Goal: Information Seeking & Learning: Learn about a topic

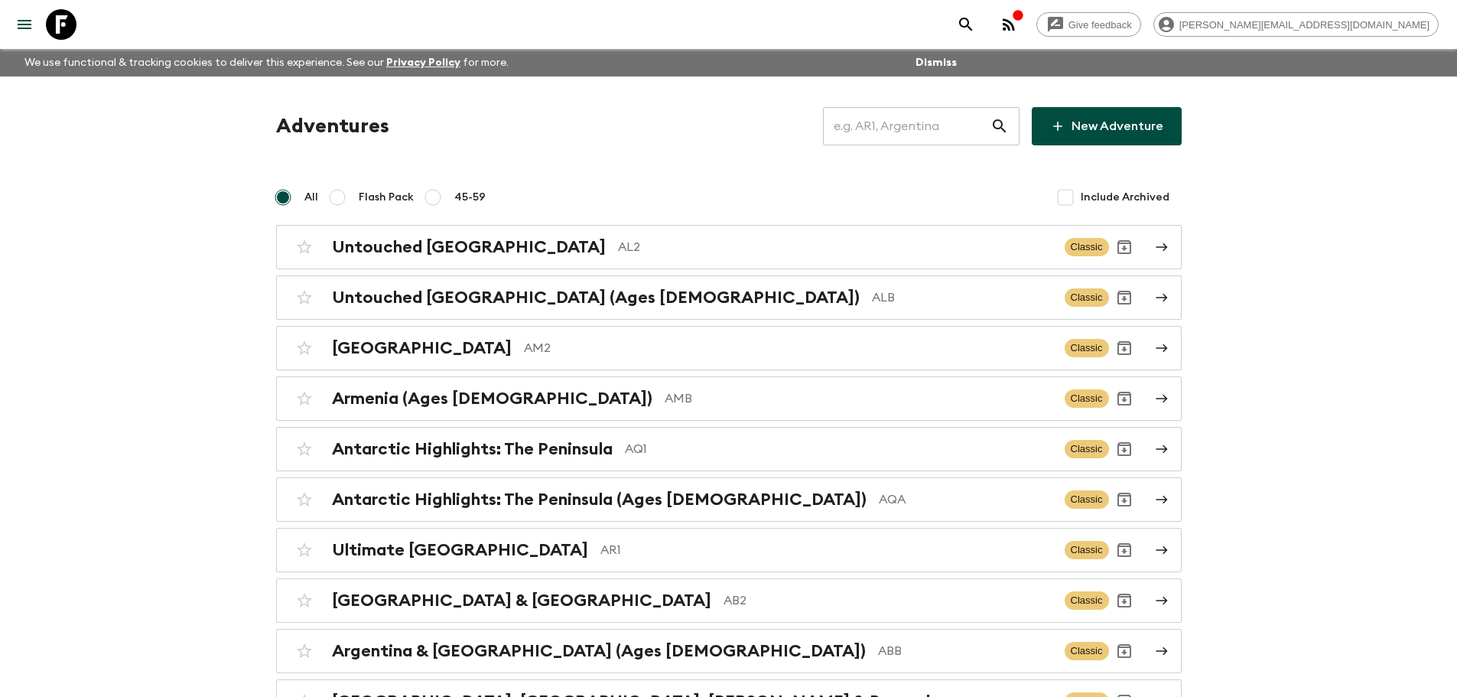
click at [910, 126] on input "text" at bounding box center [906, 126] width 167 height 43
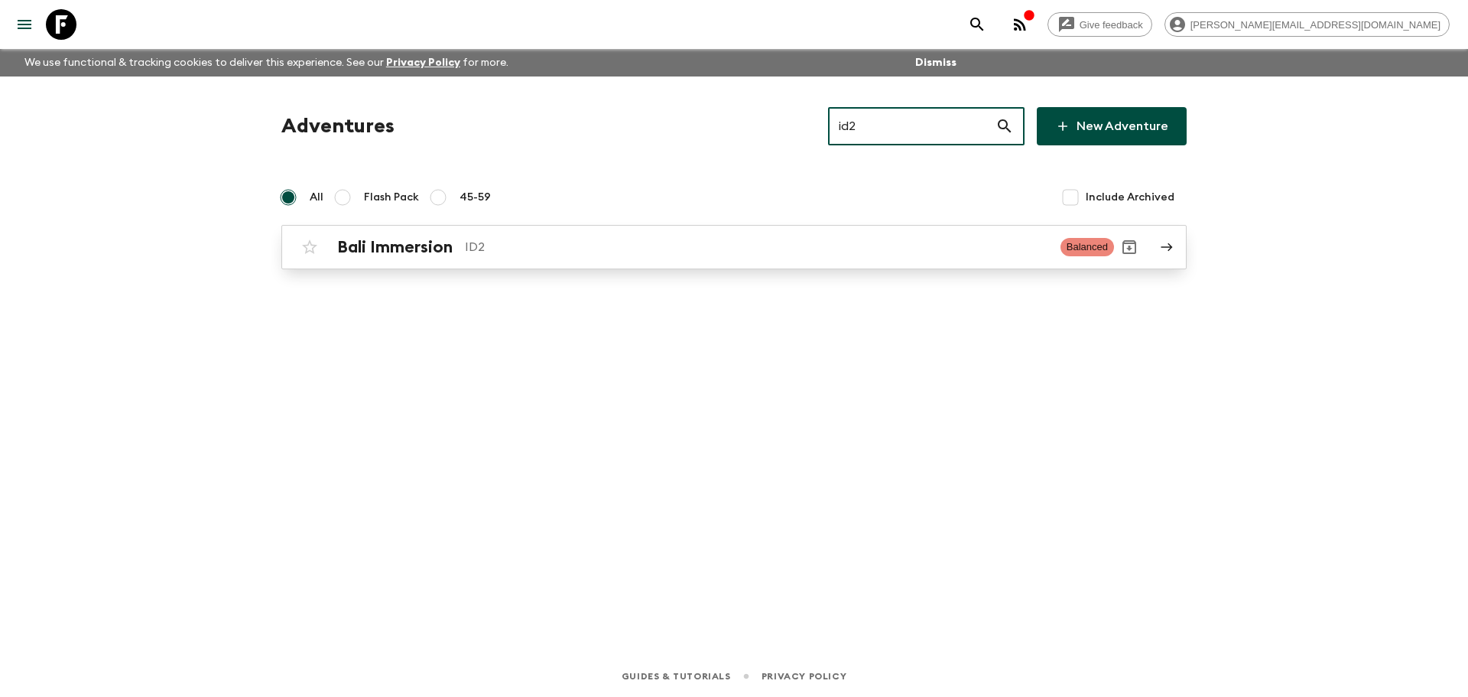
type input "id2"
click at [773, 232] on div "Bali Immersion ID2 Balanced" at bounding box center [704, 247] width 820 height 31
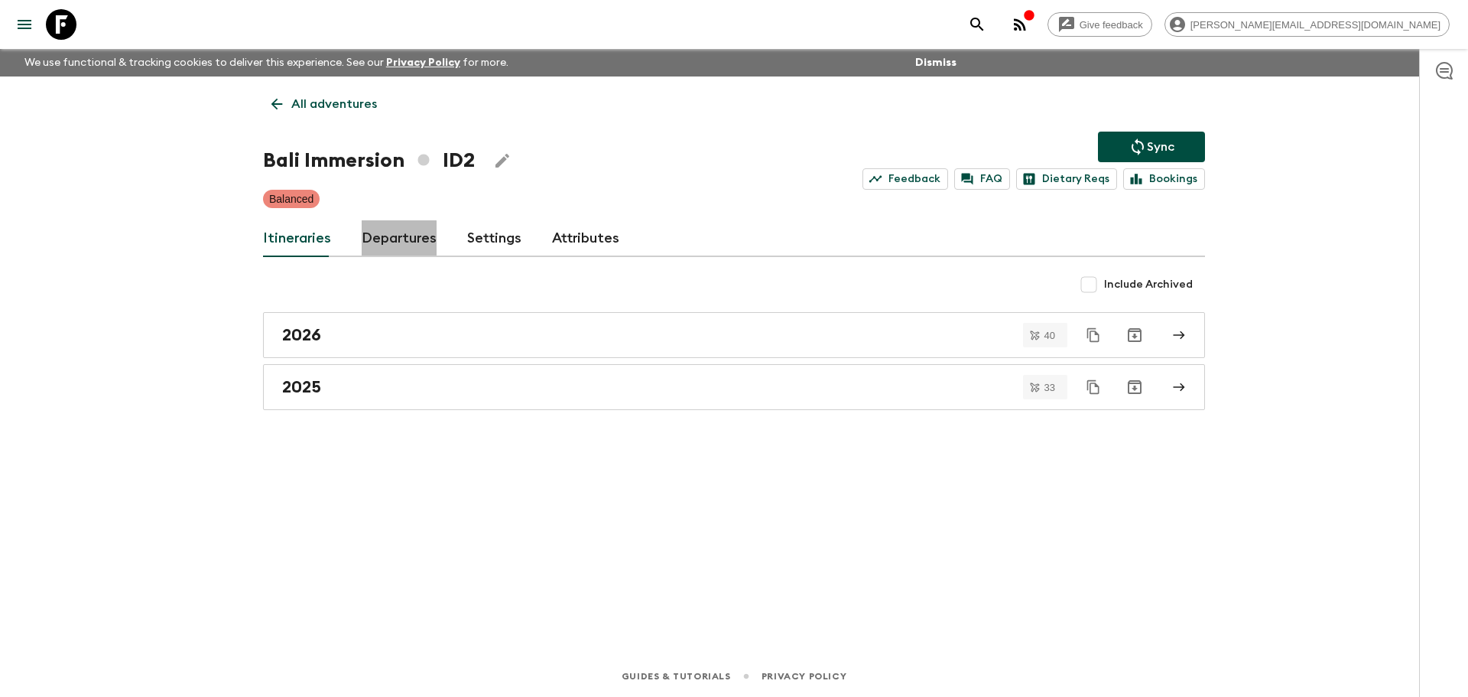
click at [388, 238] on link "Departures" at bounding box center [399, 238] width 75 height 37
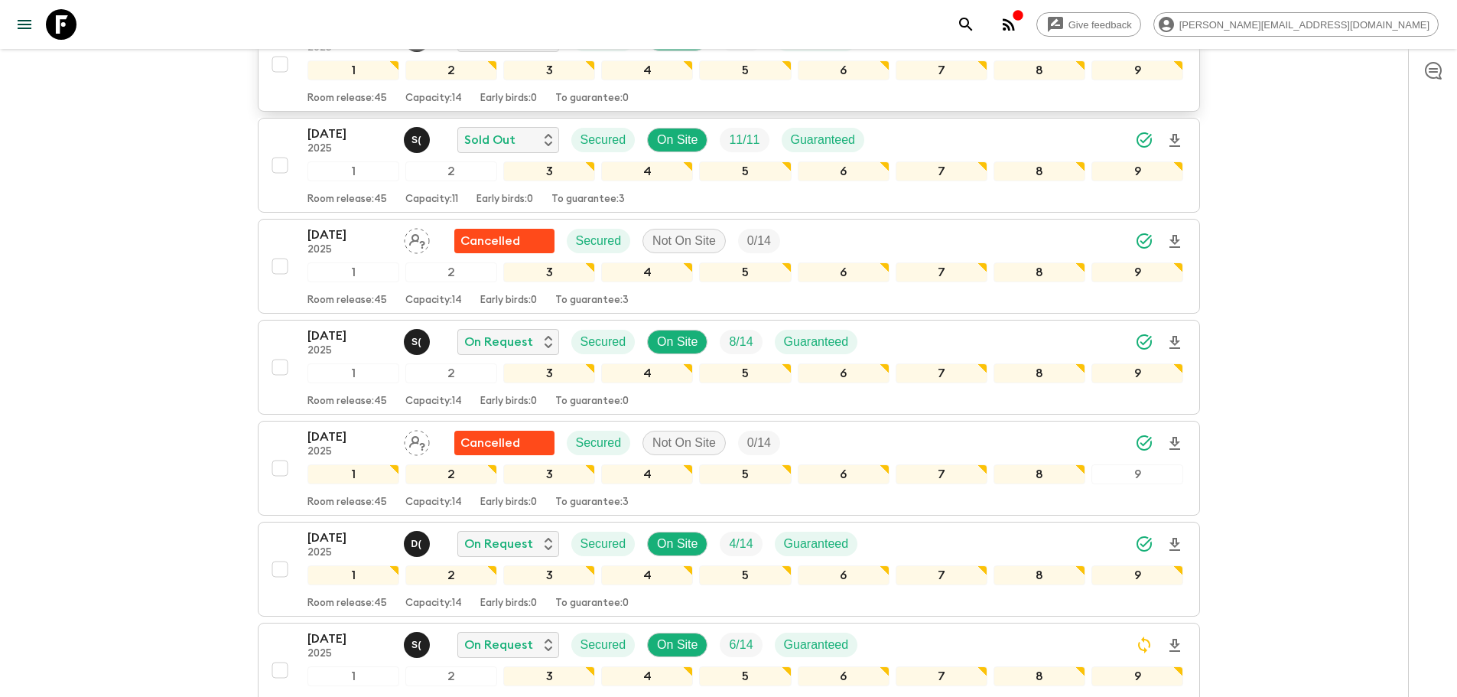
scroll to position [3799, 0]
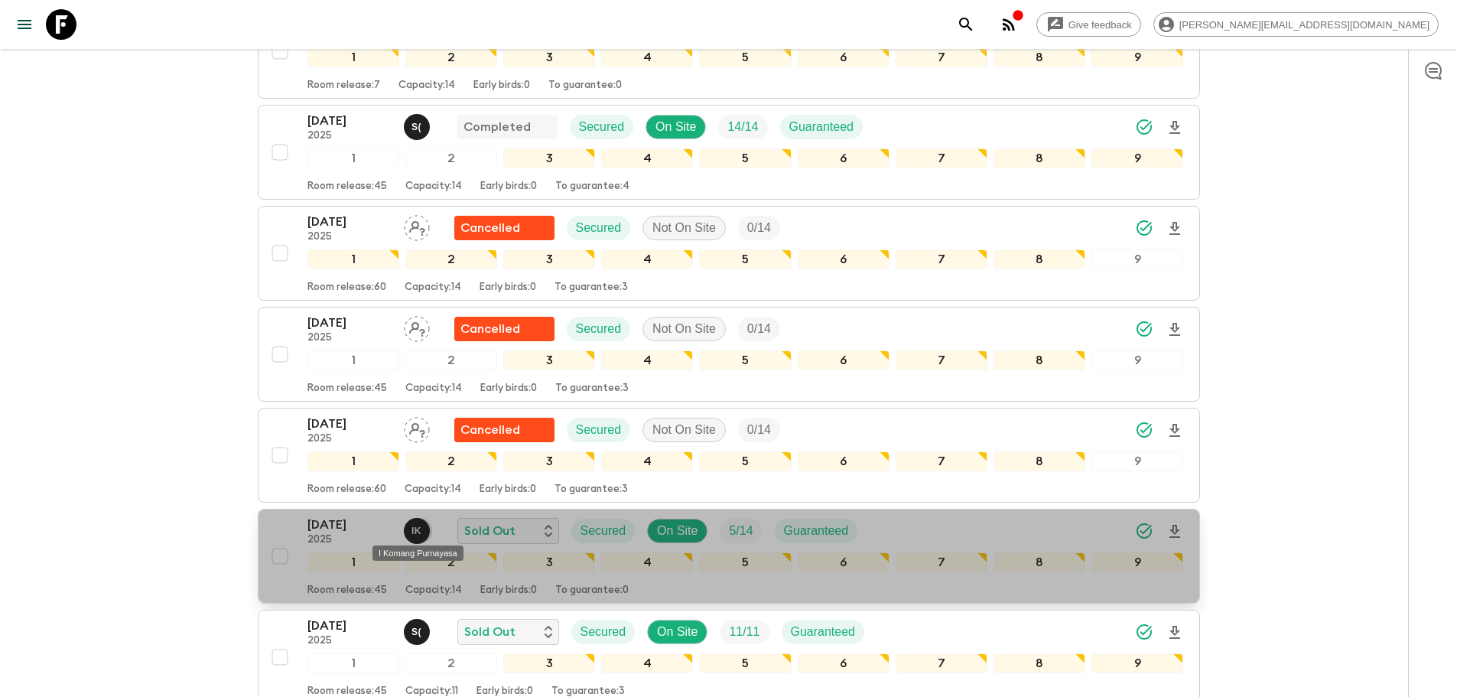
click at [414, 525] on p "I K" at bounding box center [416, 531] width 10 height 12
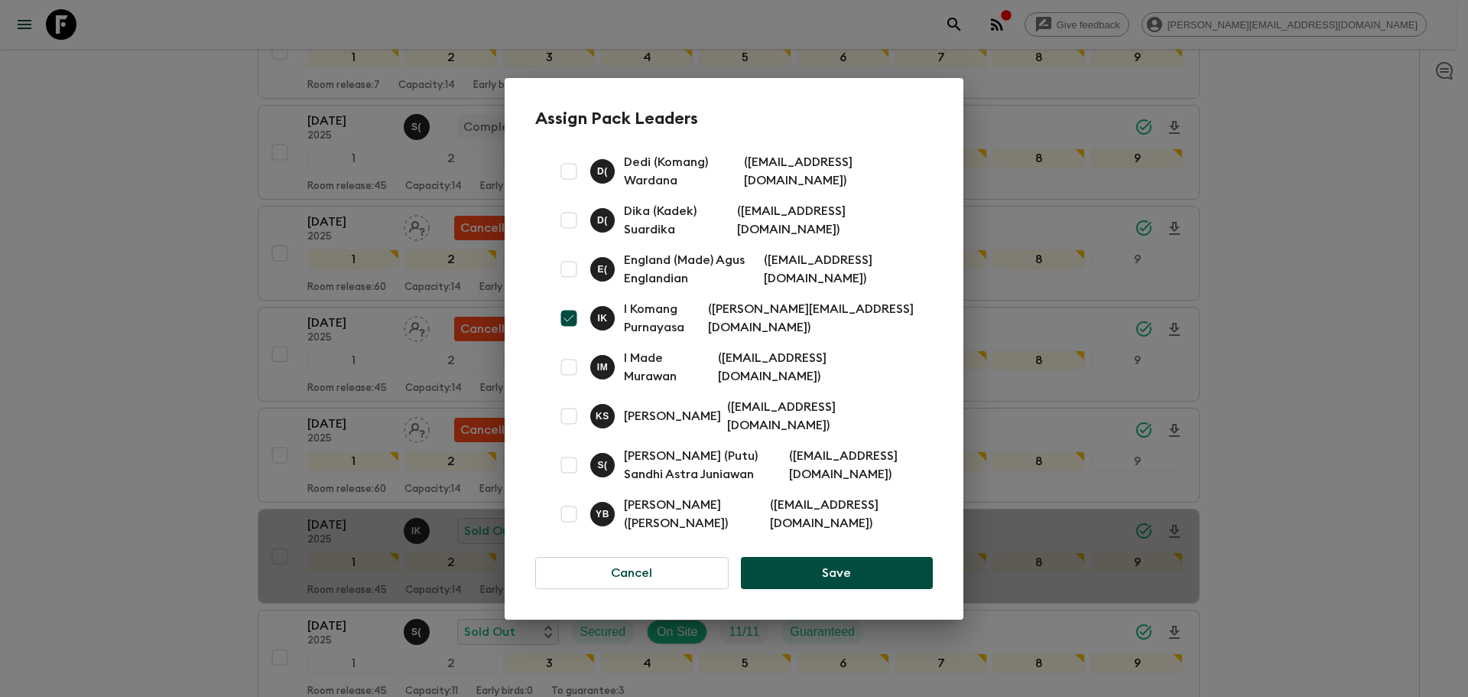
click at [193, 140] on div "Assign Pack Leaders D ( Dedi (Komang) Wardana ( [EMAIL_ADDRESS][DOMAIN_NAME] ) …" at bounding box center [734, 348] width 1468 height 697
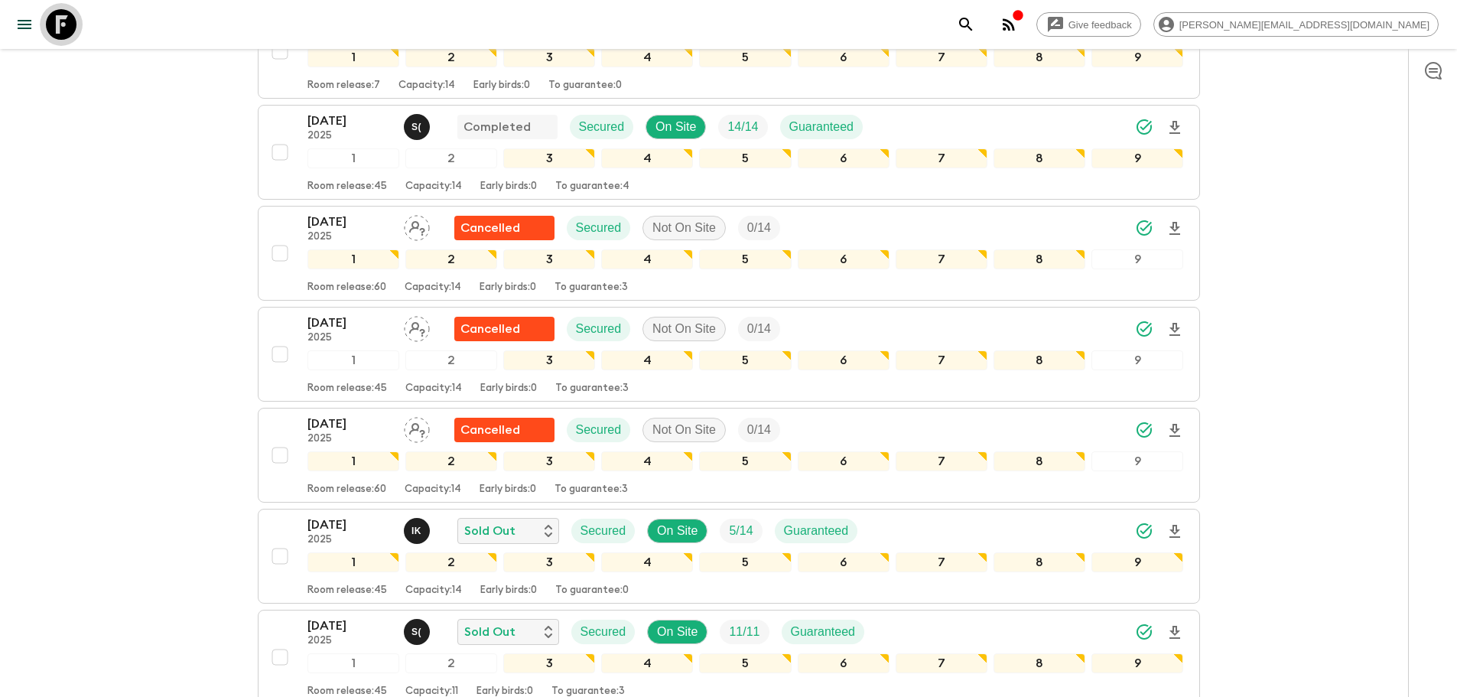
click at [67, 31] on icon at bounding box center [61, 24] width 31 height 31
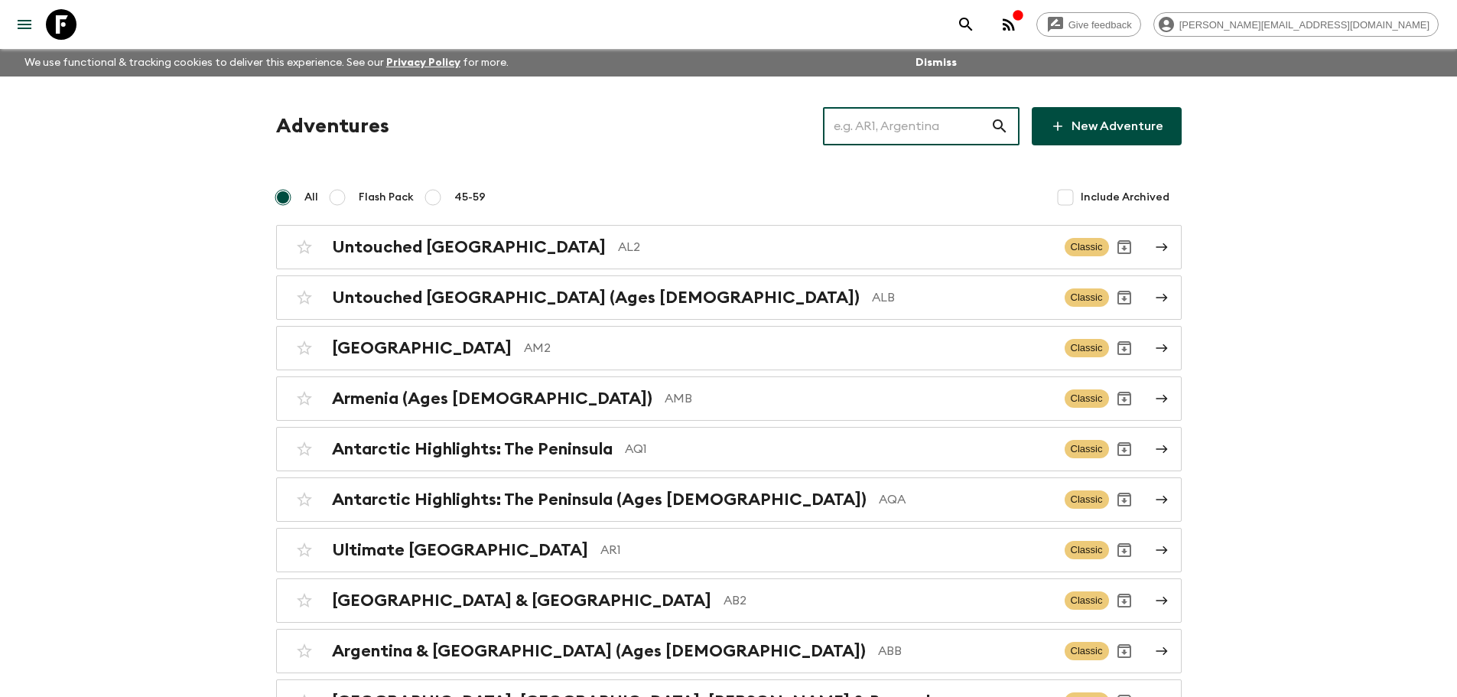
click at [924, 133] on input "text" at bounding box center [906, 126] width 167 height 43
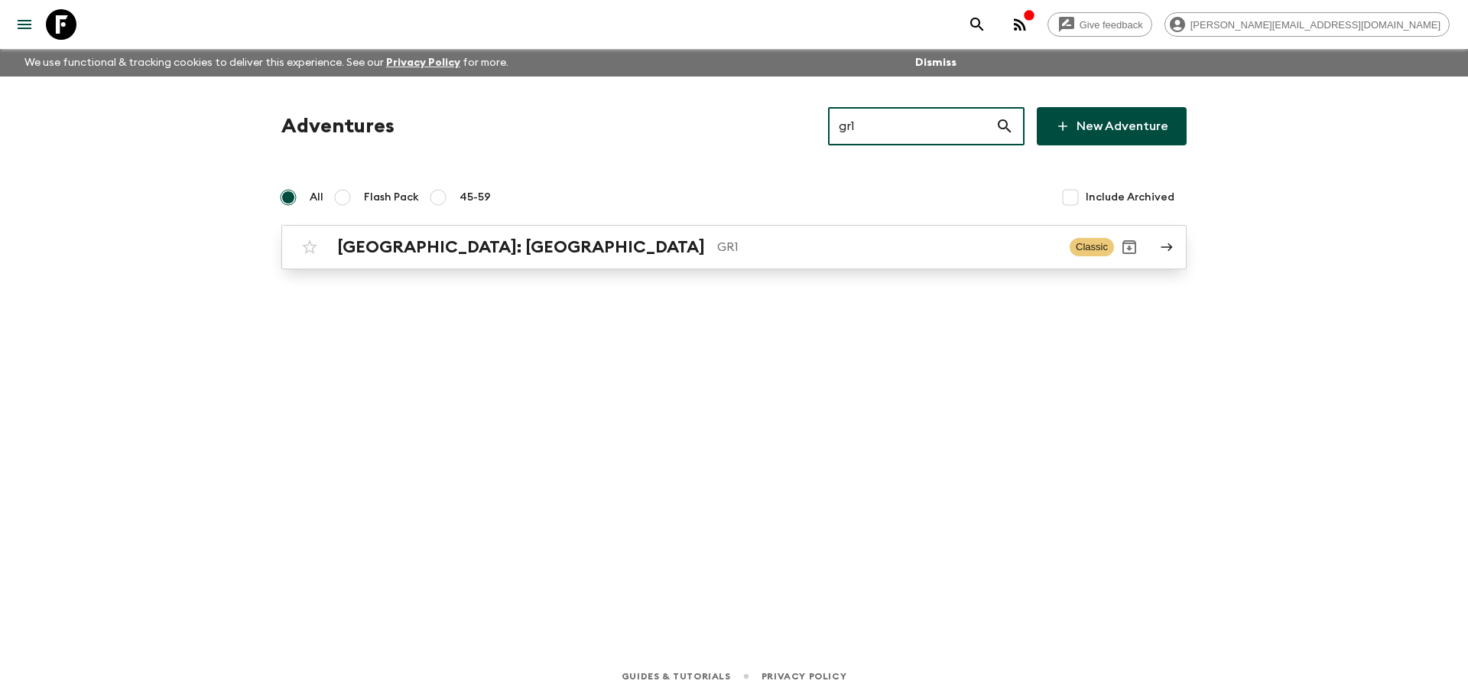
type input "gr1"
click at [749, 245] on p "GR1" at bounding box center [887, 247] width 340 height 18
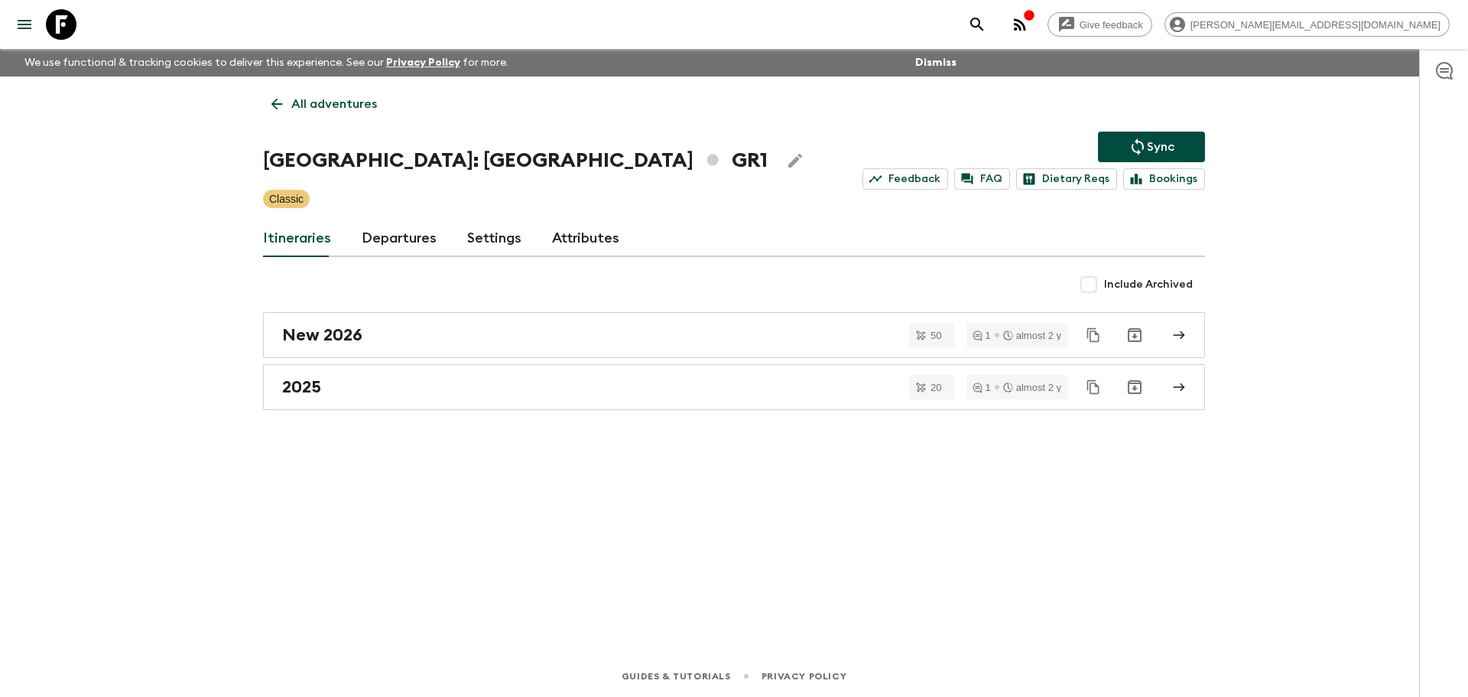
click at [395, 247] on link "Departures" at bounding box center [399, 238] width 75 height 37
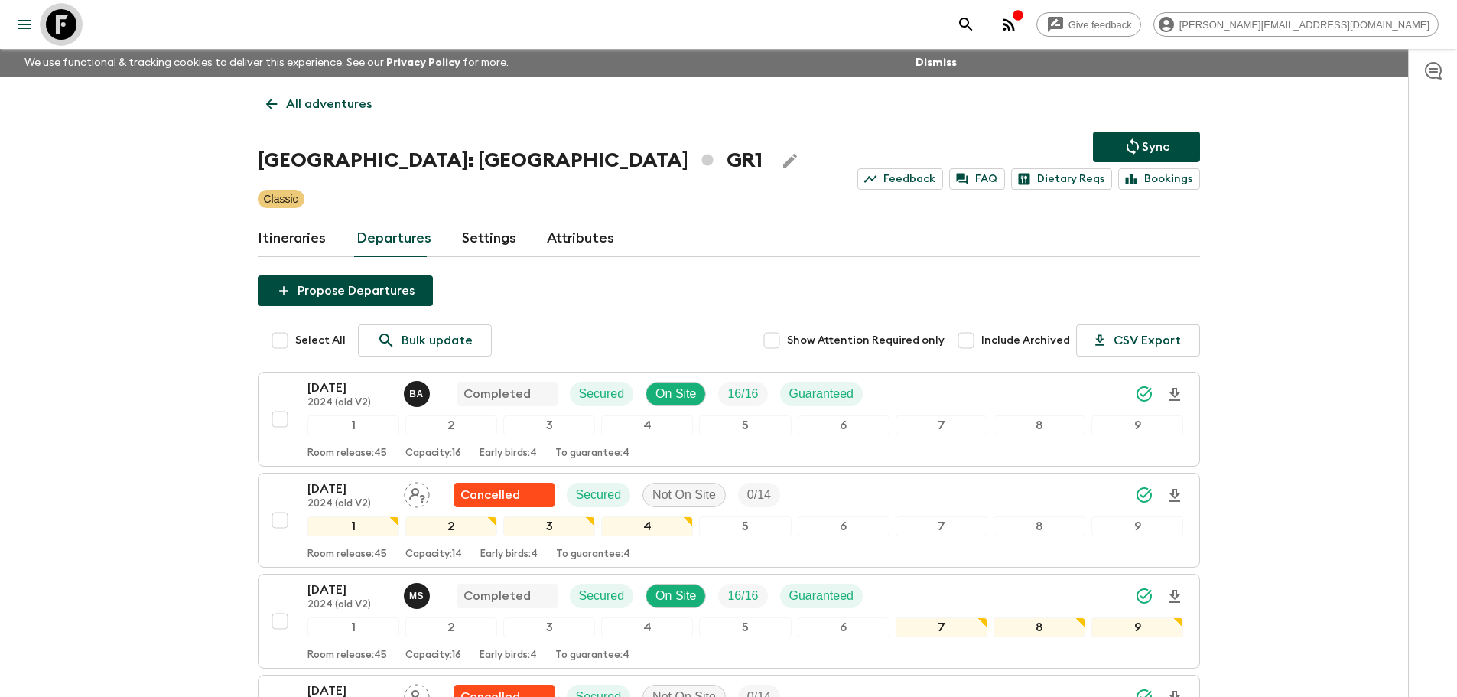
click at [63, 23] on icon at bounding box center [61, 24] width 31 height 31
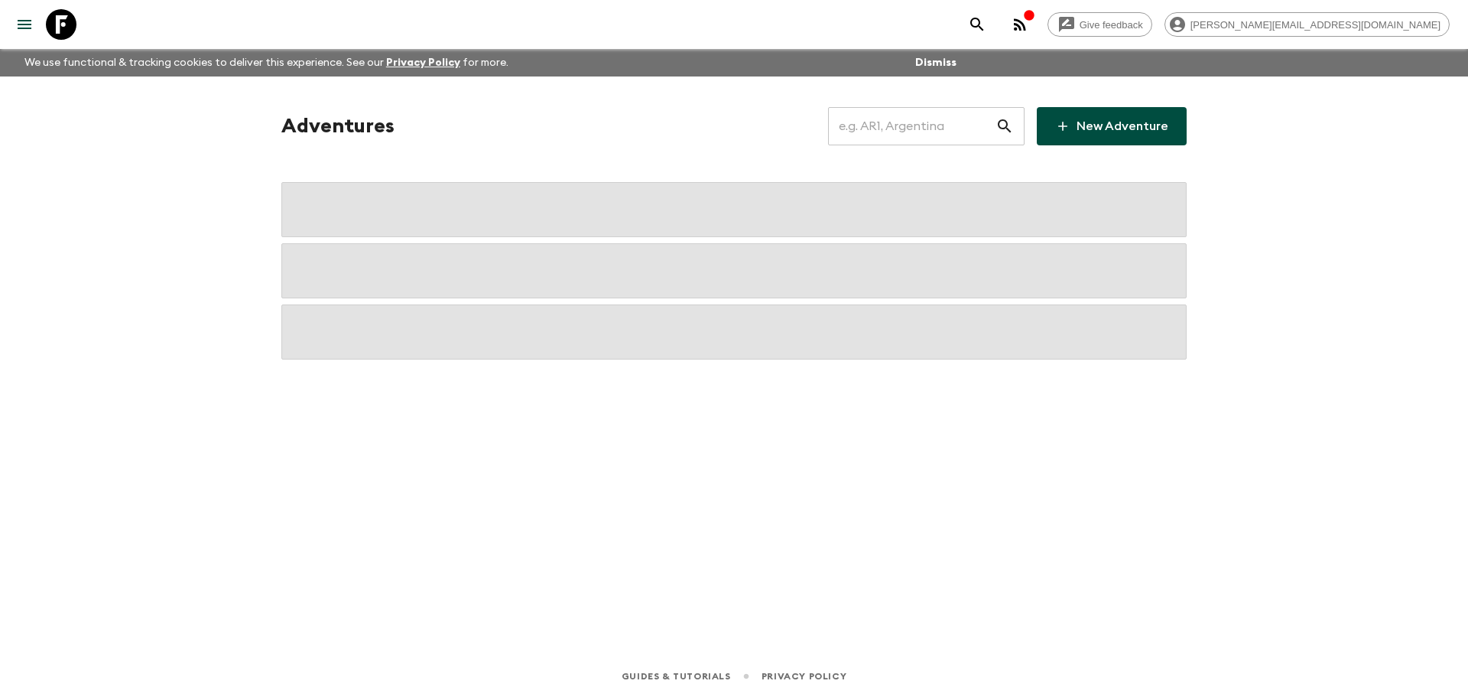
click at [928, 136] on input "text" at bounding box center [911, 126] width 167 height 43
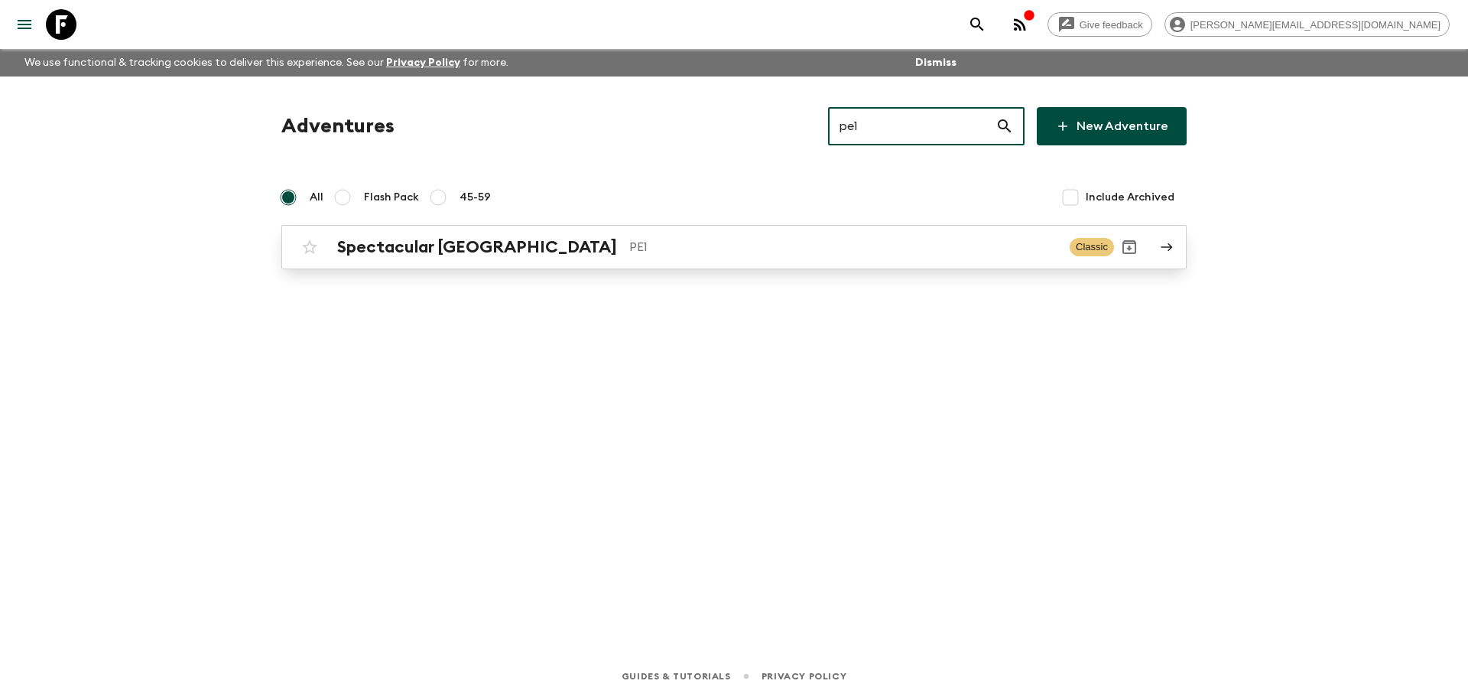
type input "pe1"
click at [765, 265] on link "Spectacular Peru PE1 Classic" at bounding box center [733, 247] width 905 height 44
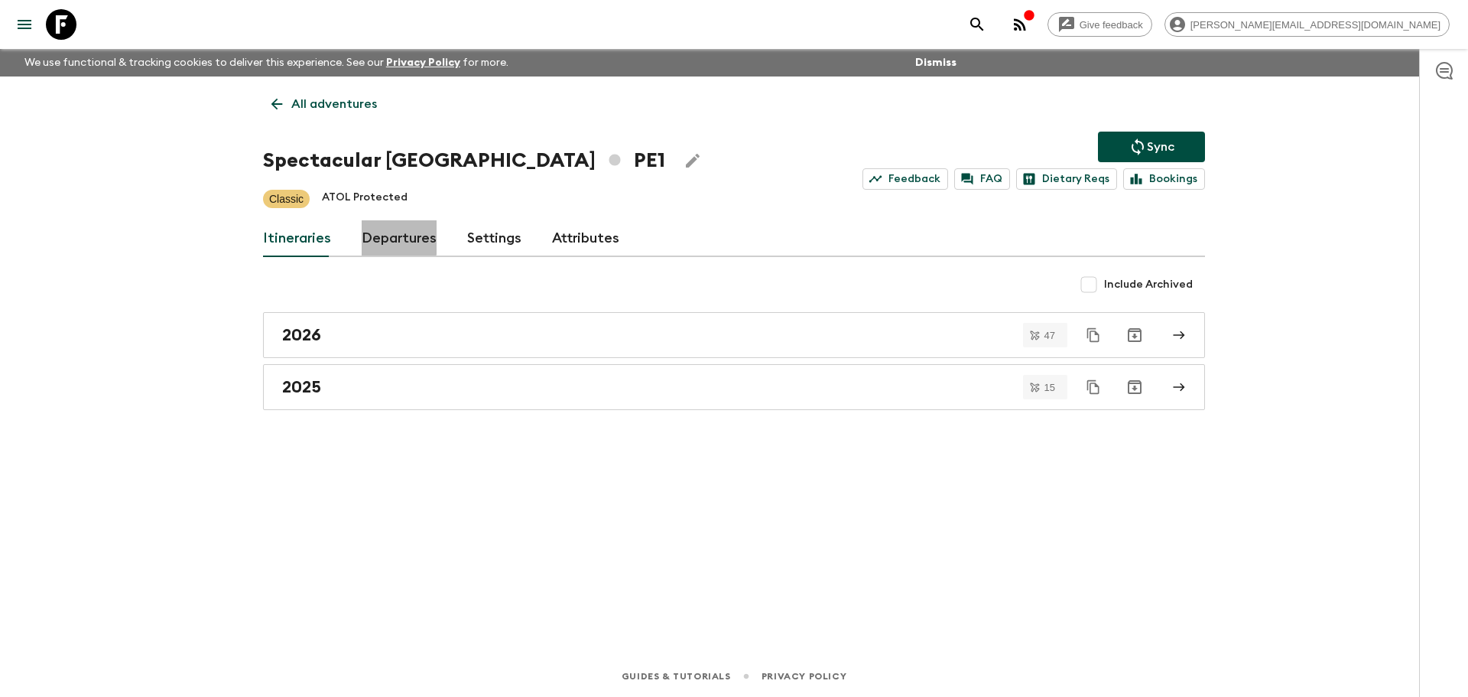
click at [385, 235] on link "Departures" at bounding box center [399, 238] width 75 height 37
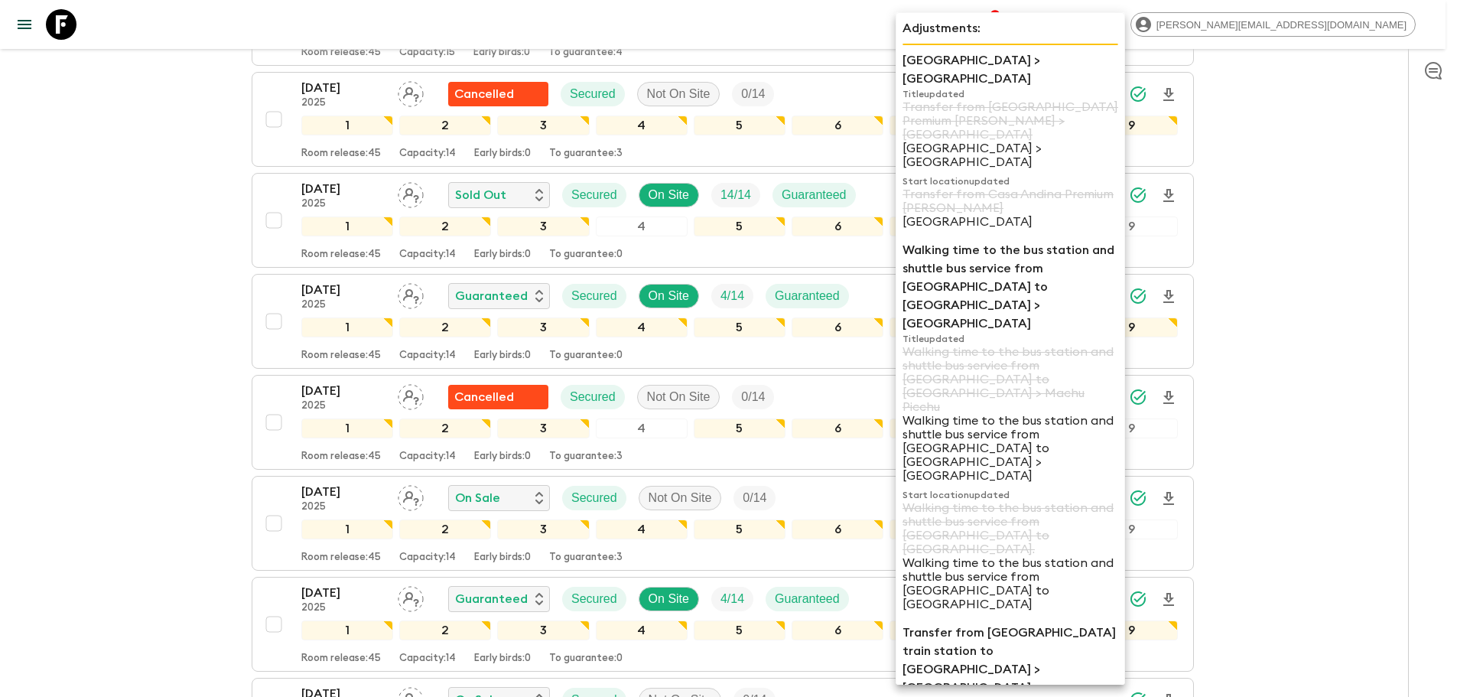
scroll to position [593, 0]
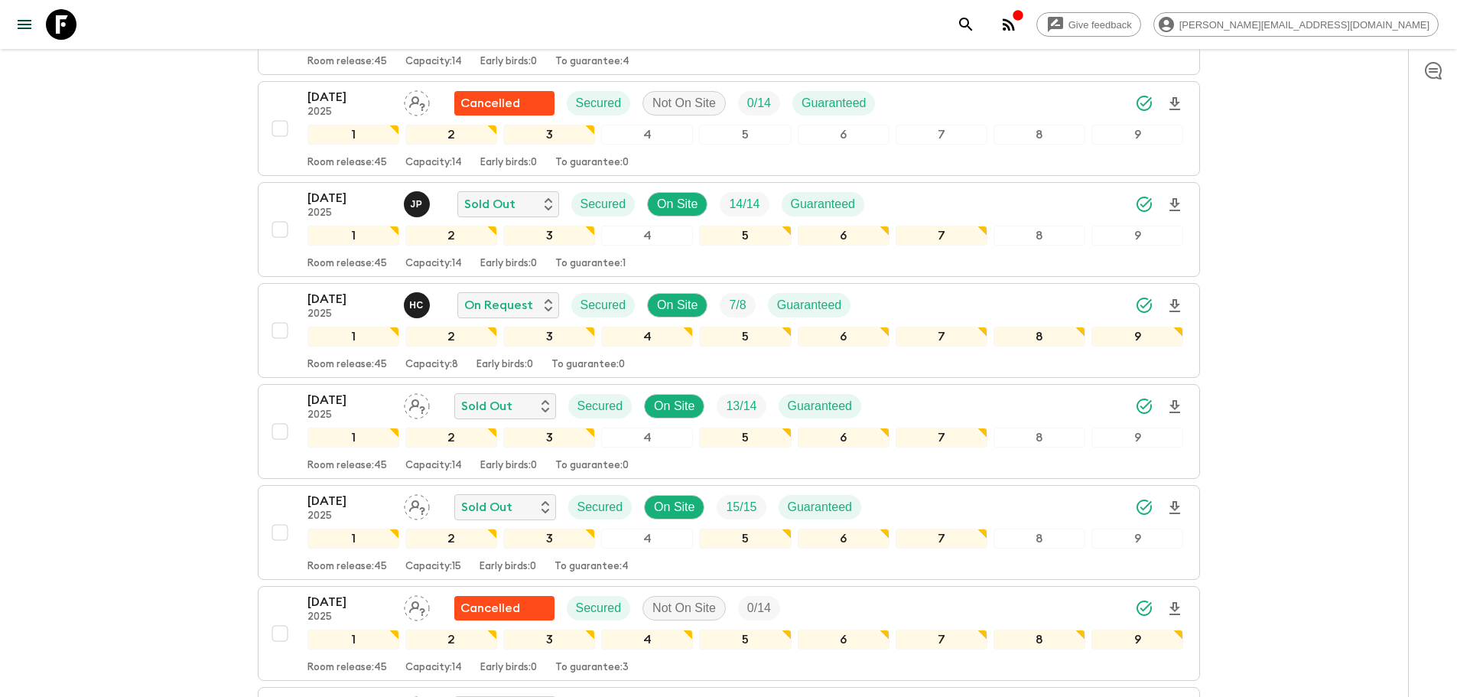
click at [54, 15] on icon at bounding box center [61, 24] width 31 height 31
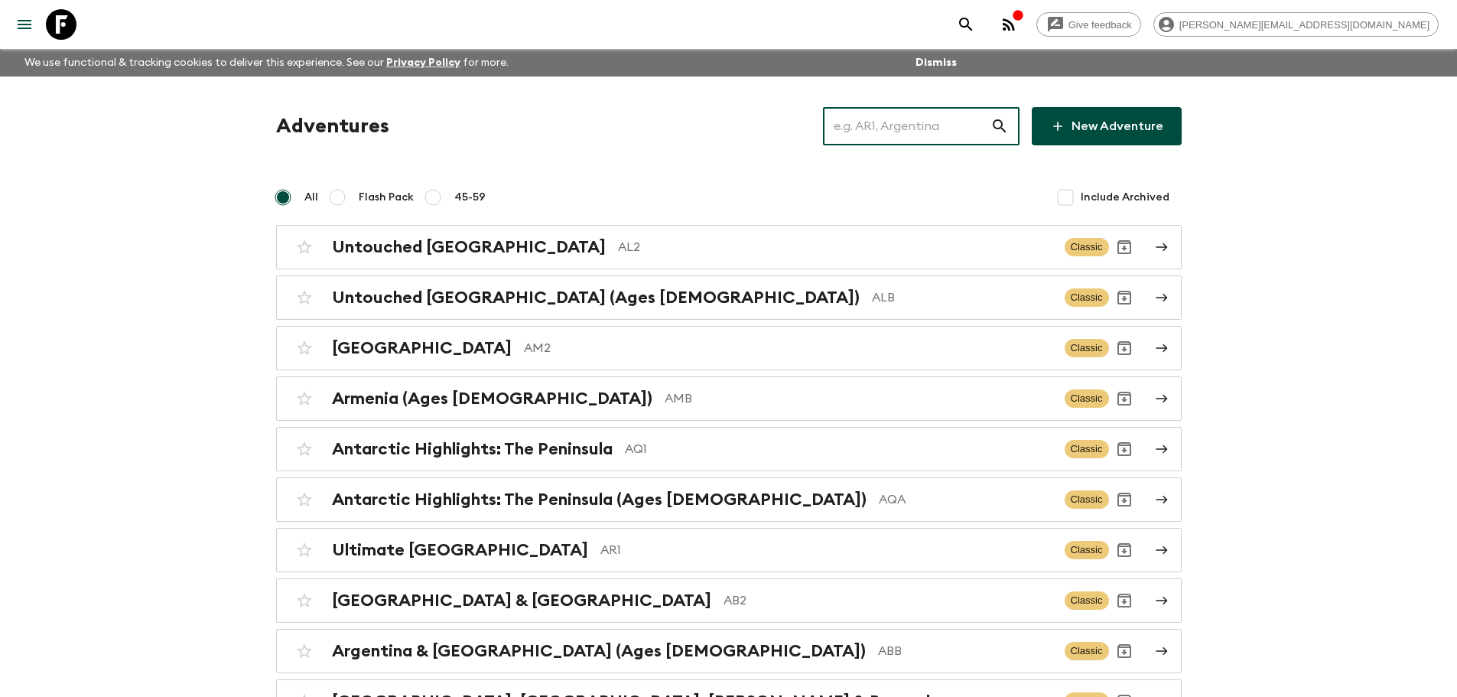
click at [931, 141] on input "text" at bounding box center [906, 126] width 167 height 43
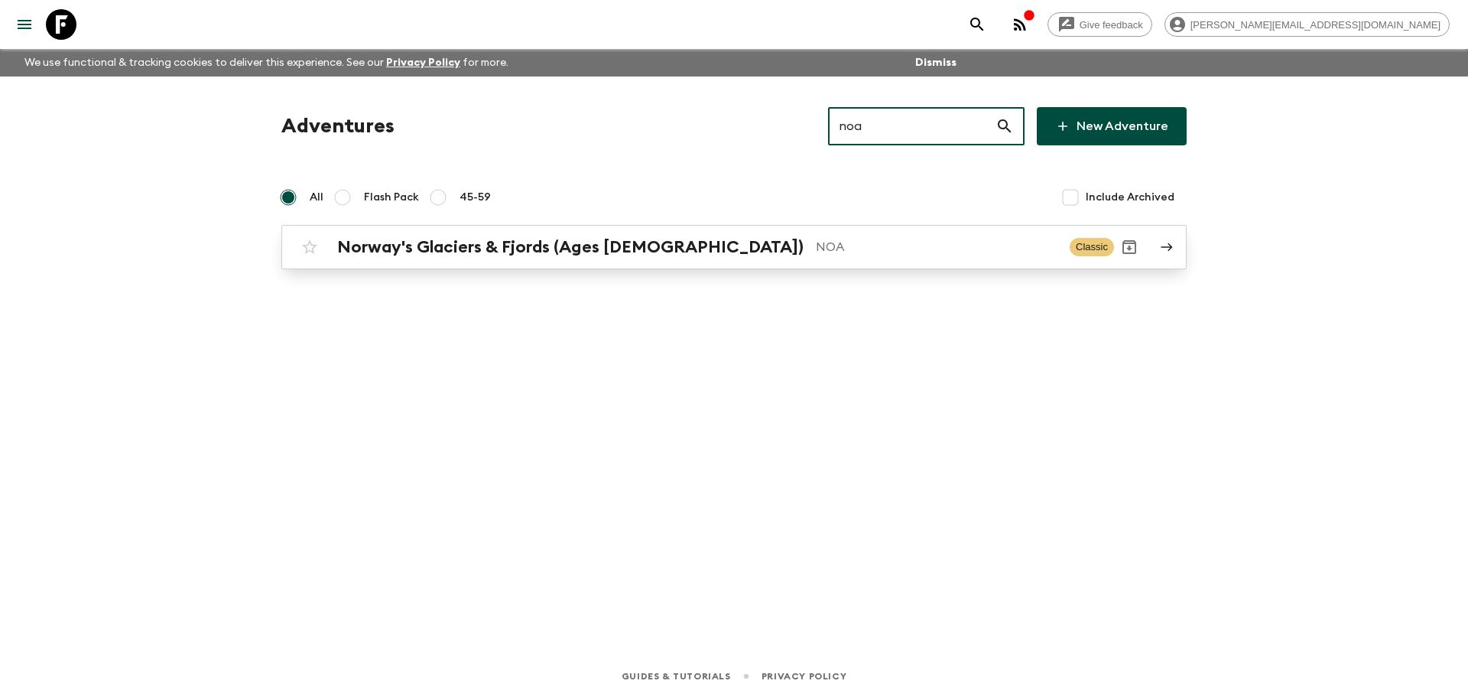
type input "noa"
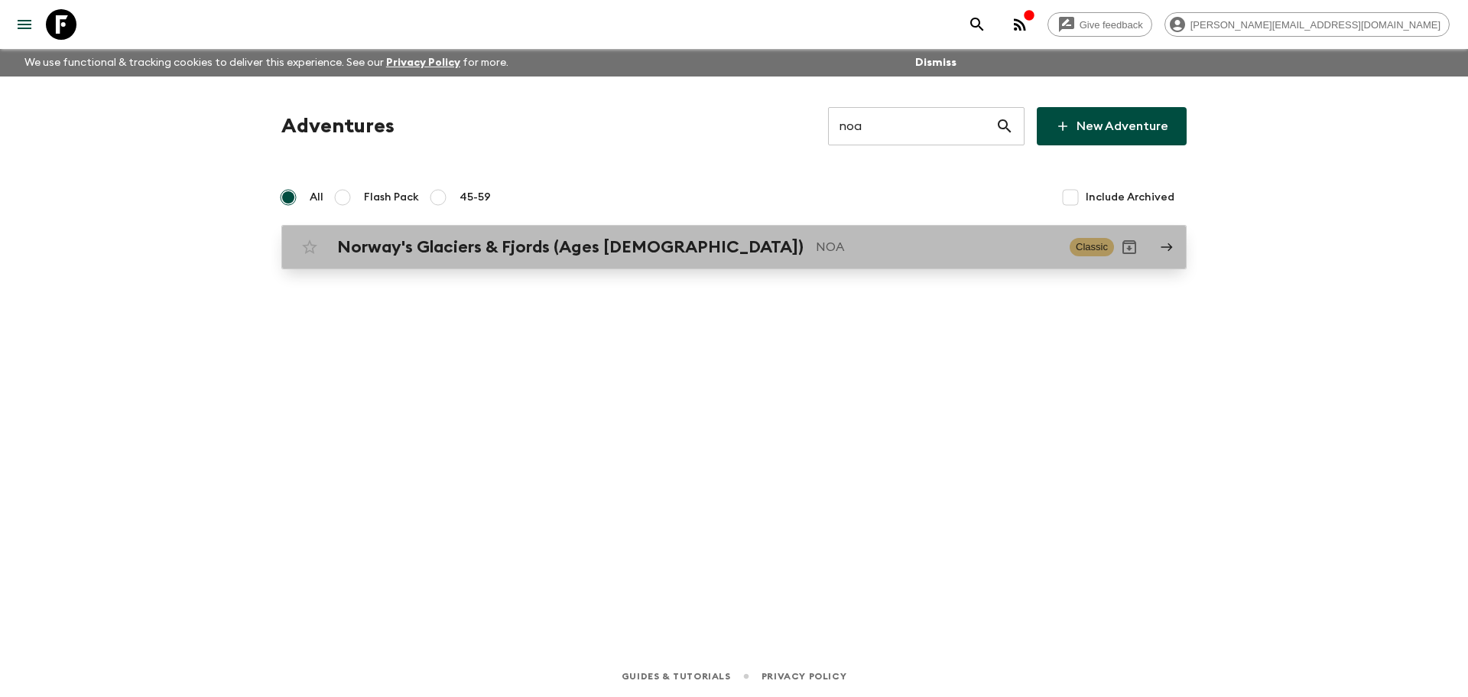
click at [882, 228] on link "Norway's Glaciers & Fjords (Ages [DEMOGRAPHIC_DATA]) NOA Classic" at bounding box center [733, 247] width 905 height 44
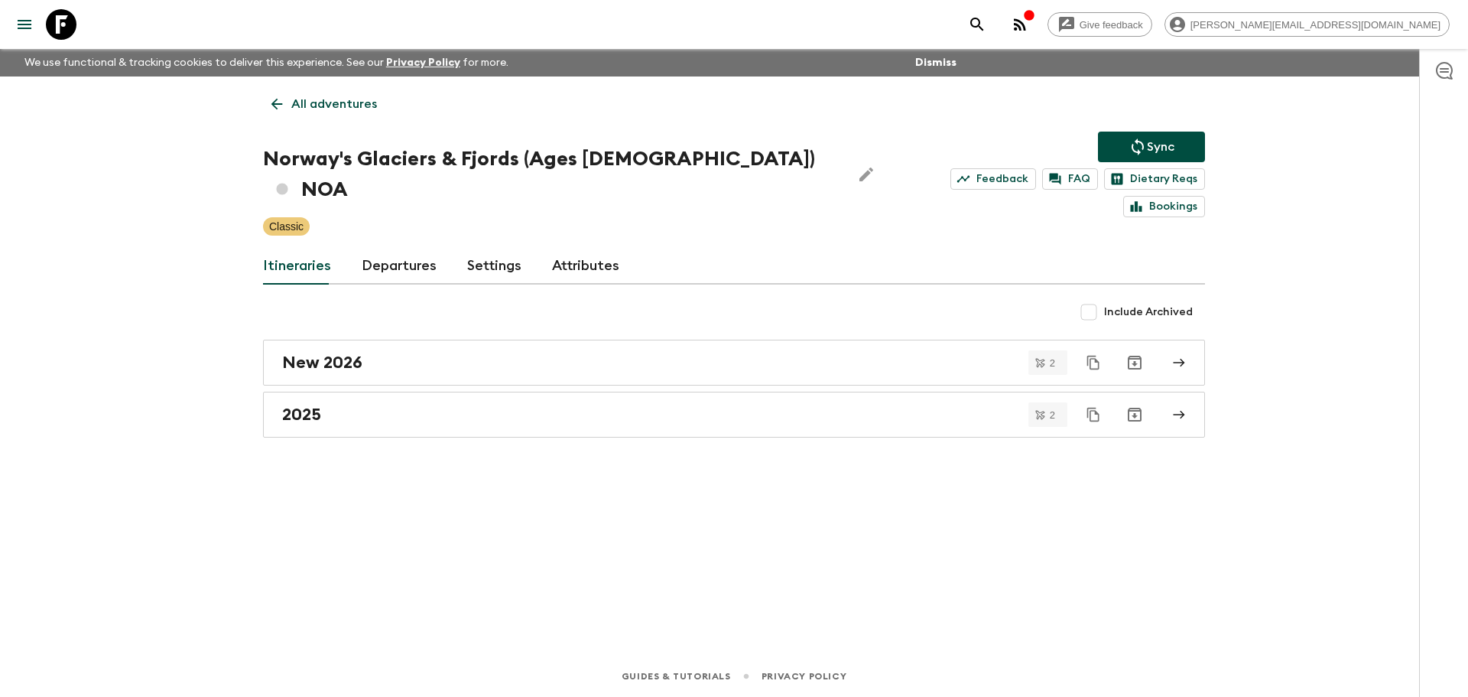
click at [417, 249] on link "Departures" at bounding box center [399, 266] width 75 height 37
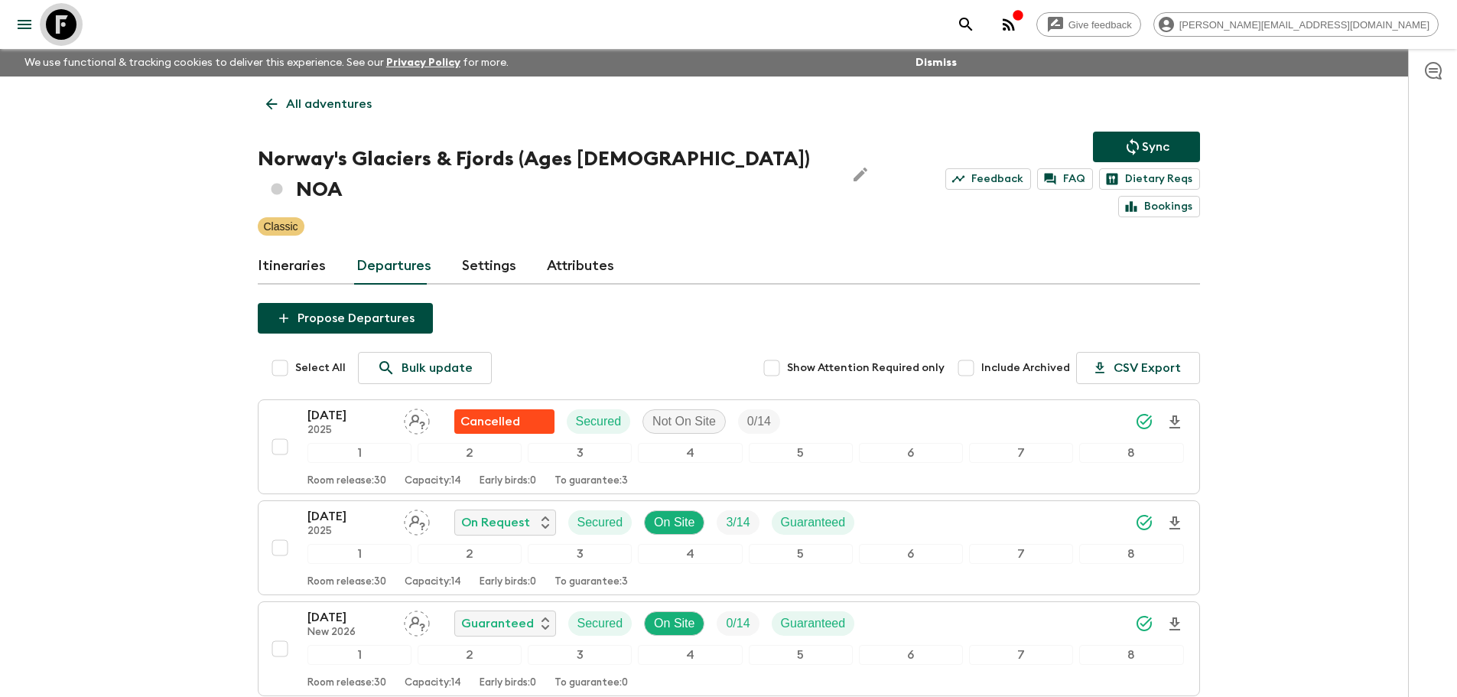
click at [51, 32] on icon at bounding box center [61, 24] width 31 height 31
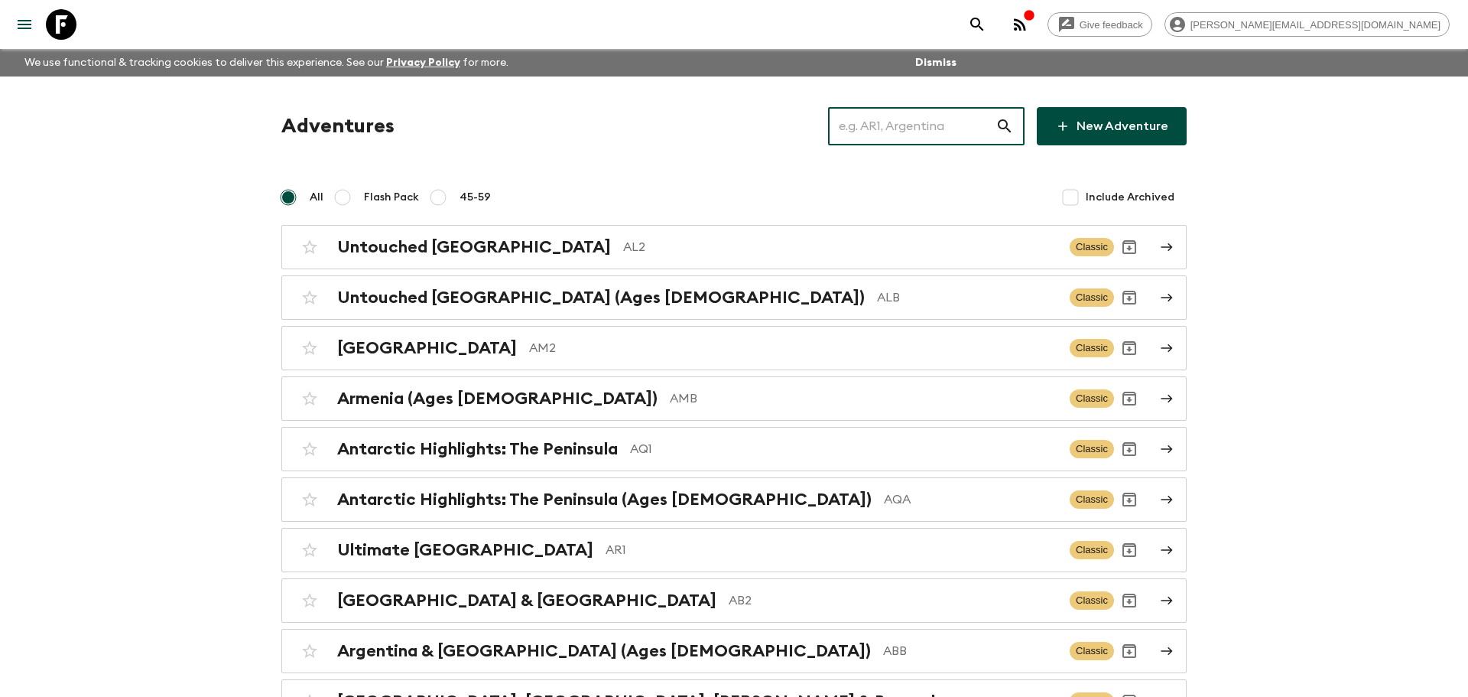
click at [942, 120] on input "text" at bounding box center [911, 126] width 167 height 43
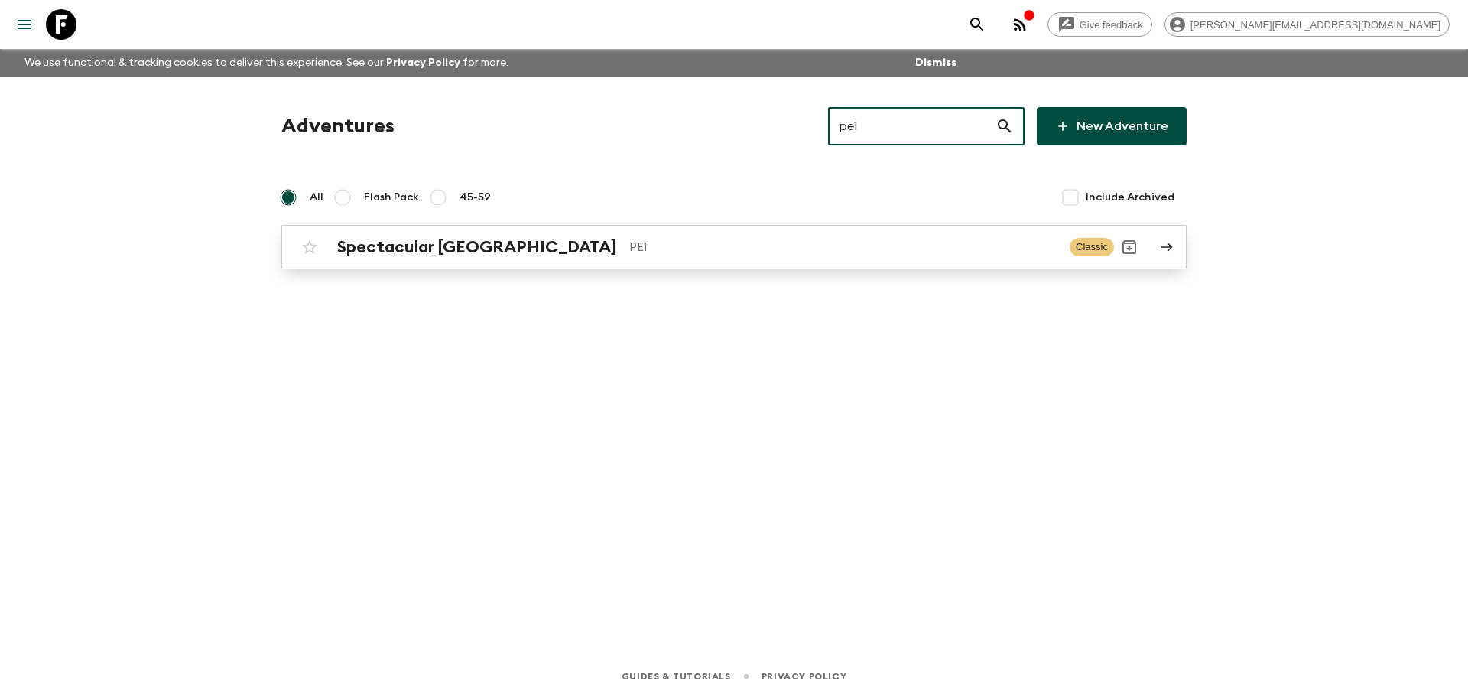
type input "pe1"
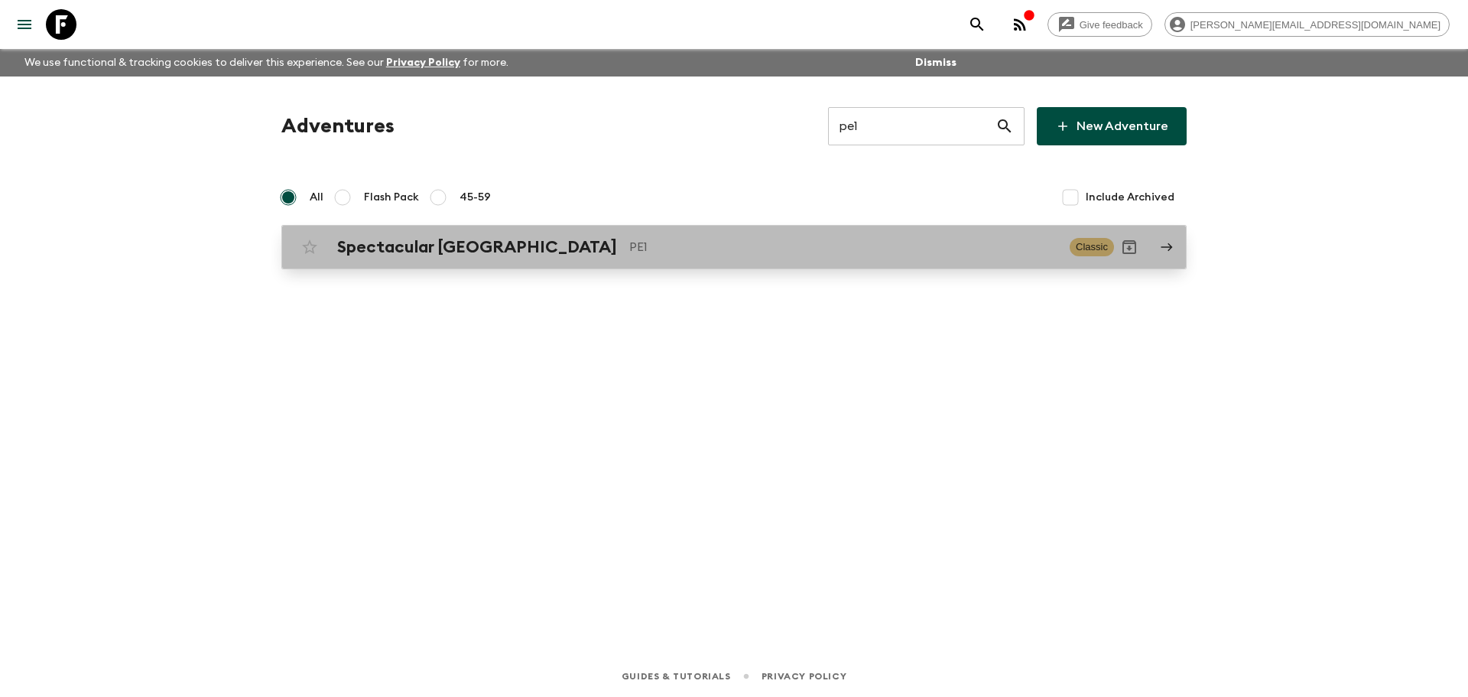
click at [665, 242] on p "PE1" at bounding box center [843, 247] width 428 height 18
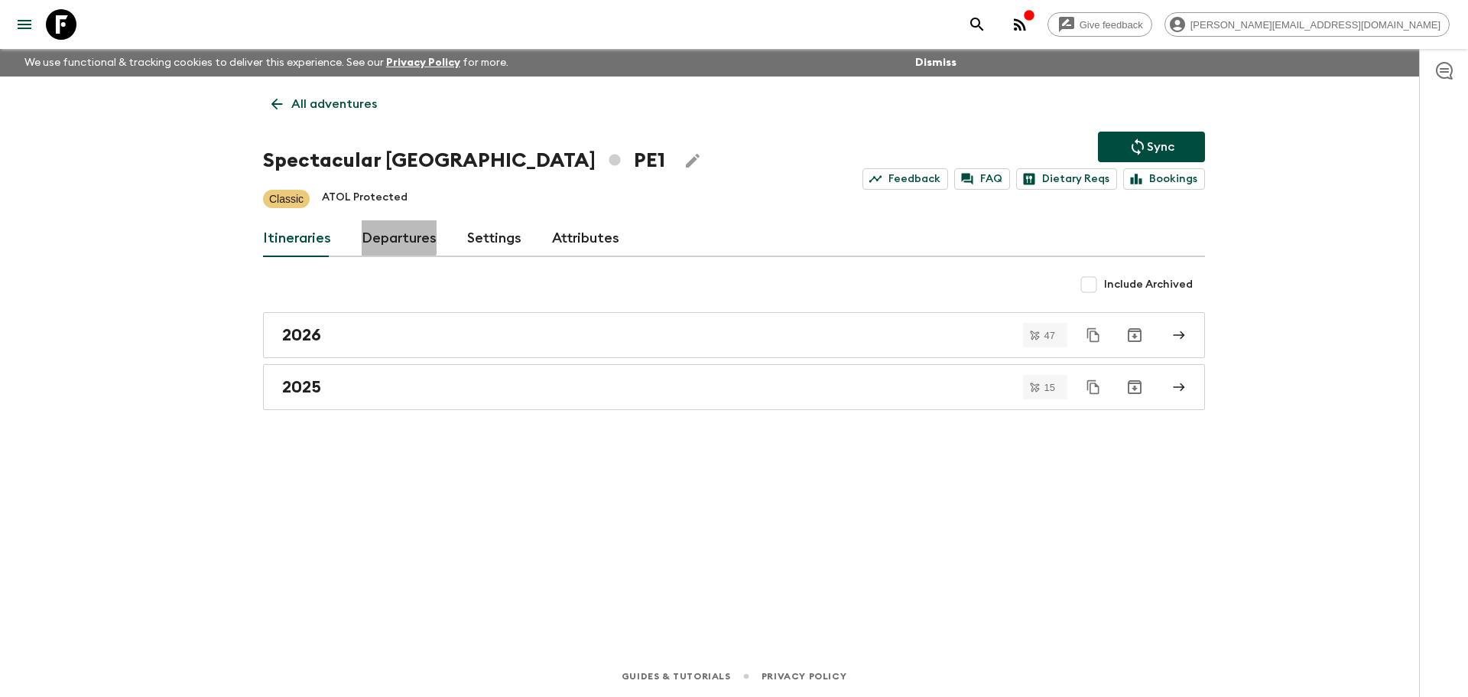
click at [385, 234] on link "Departures" at bounding box center [399, 238] width 75 height 37
